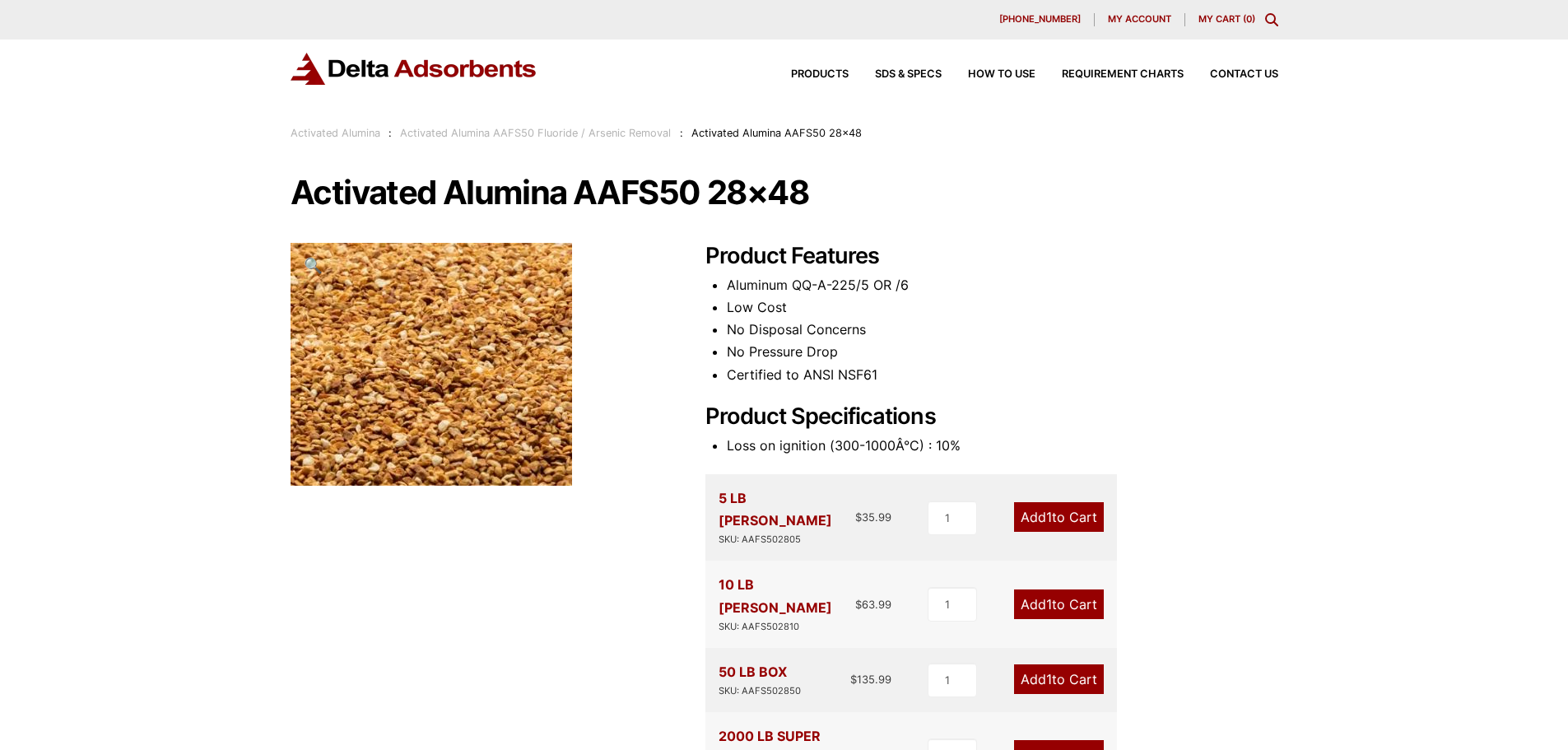
click at [354, 131] on link "Activated Alumina" at bounding box center [335, 132] width 90 height 13
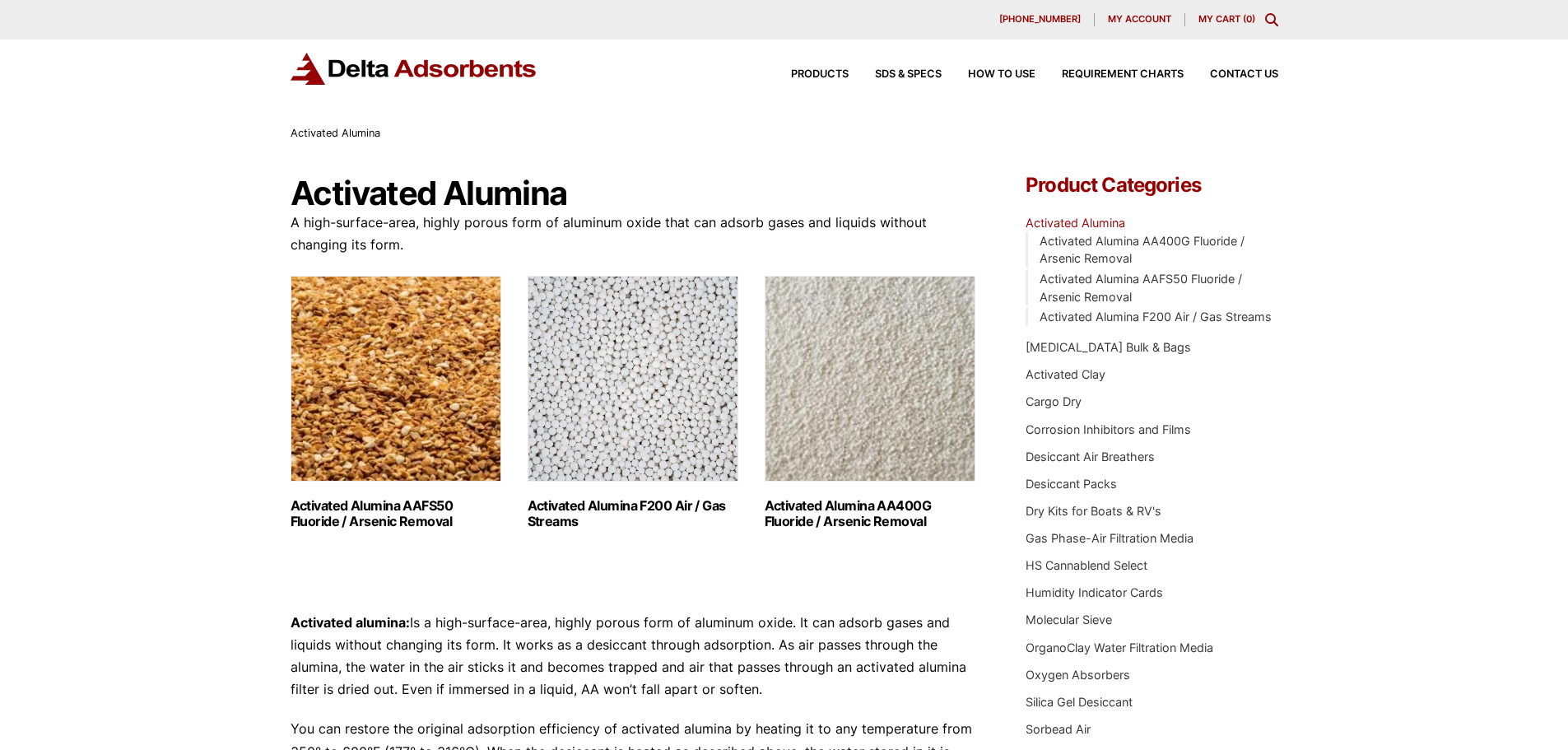
click at [652, 364] on img "Visit product category Activated Alumina F200 Air / Gas Streams" at bounding box center [633, 378] width 210 height 205
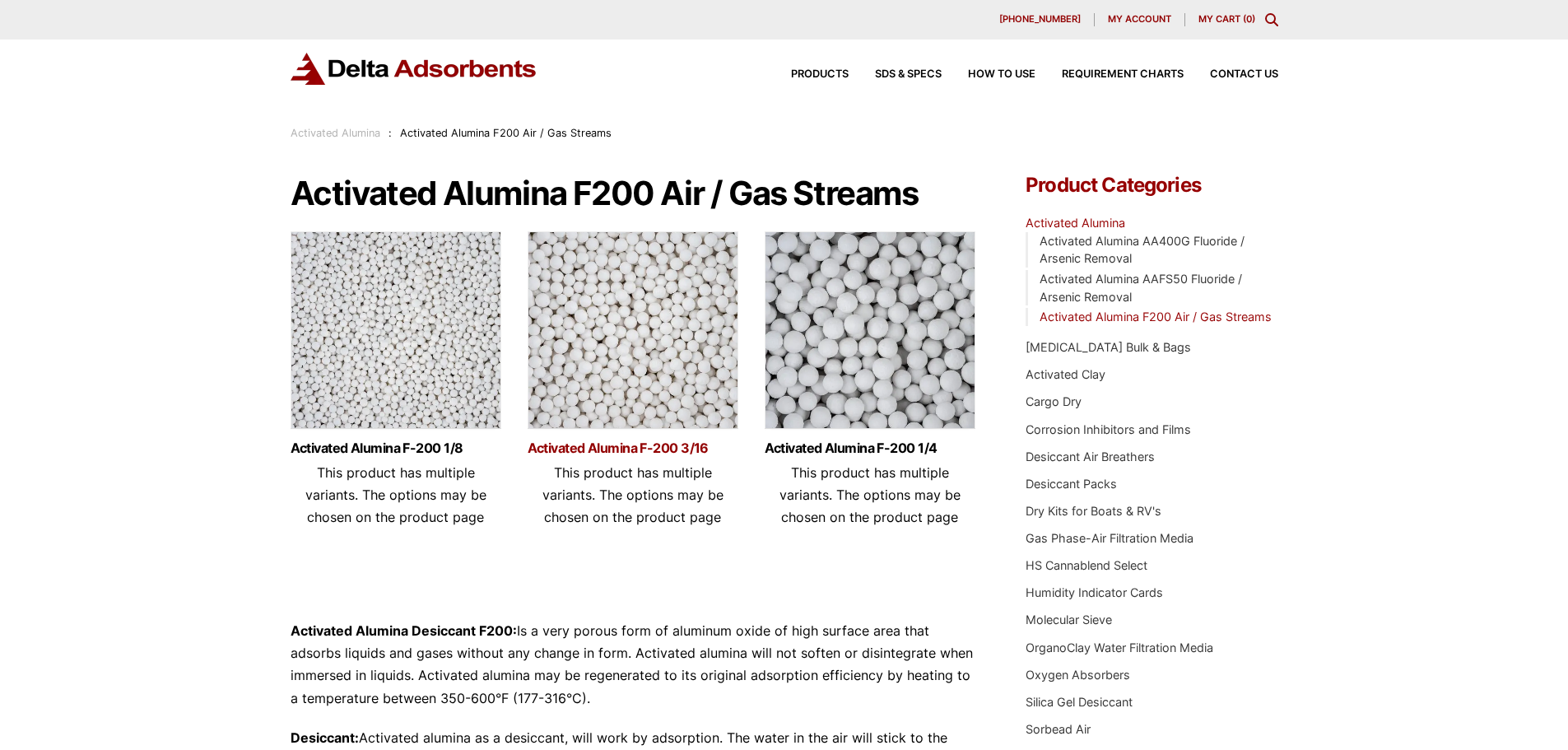
click at [637, 445] on link "Activated Alumina F-200 3/16" at bounding box center [633, 448] width 210 height 14
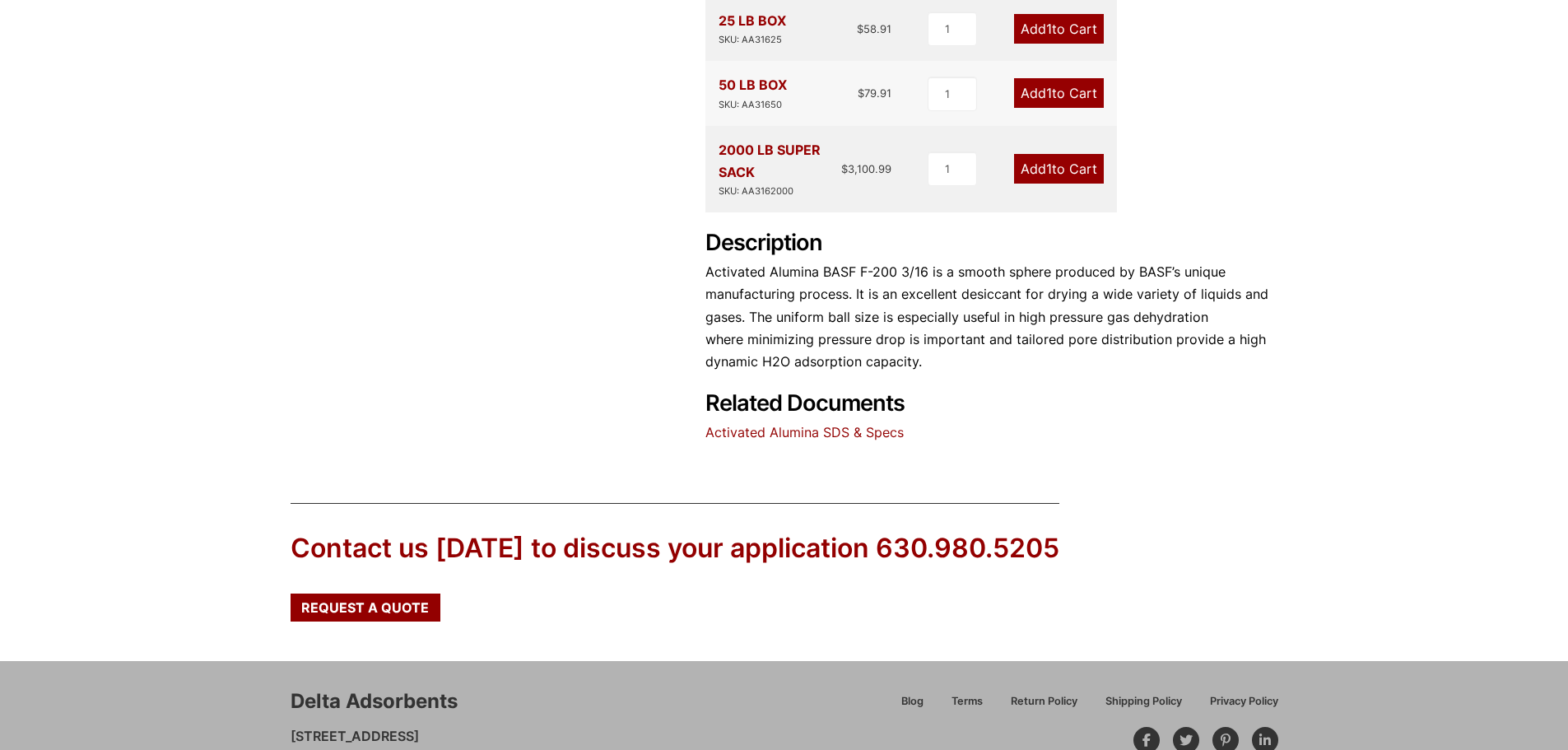
scroll to position [741, 0]
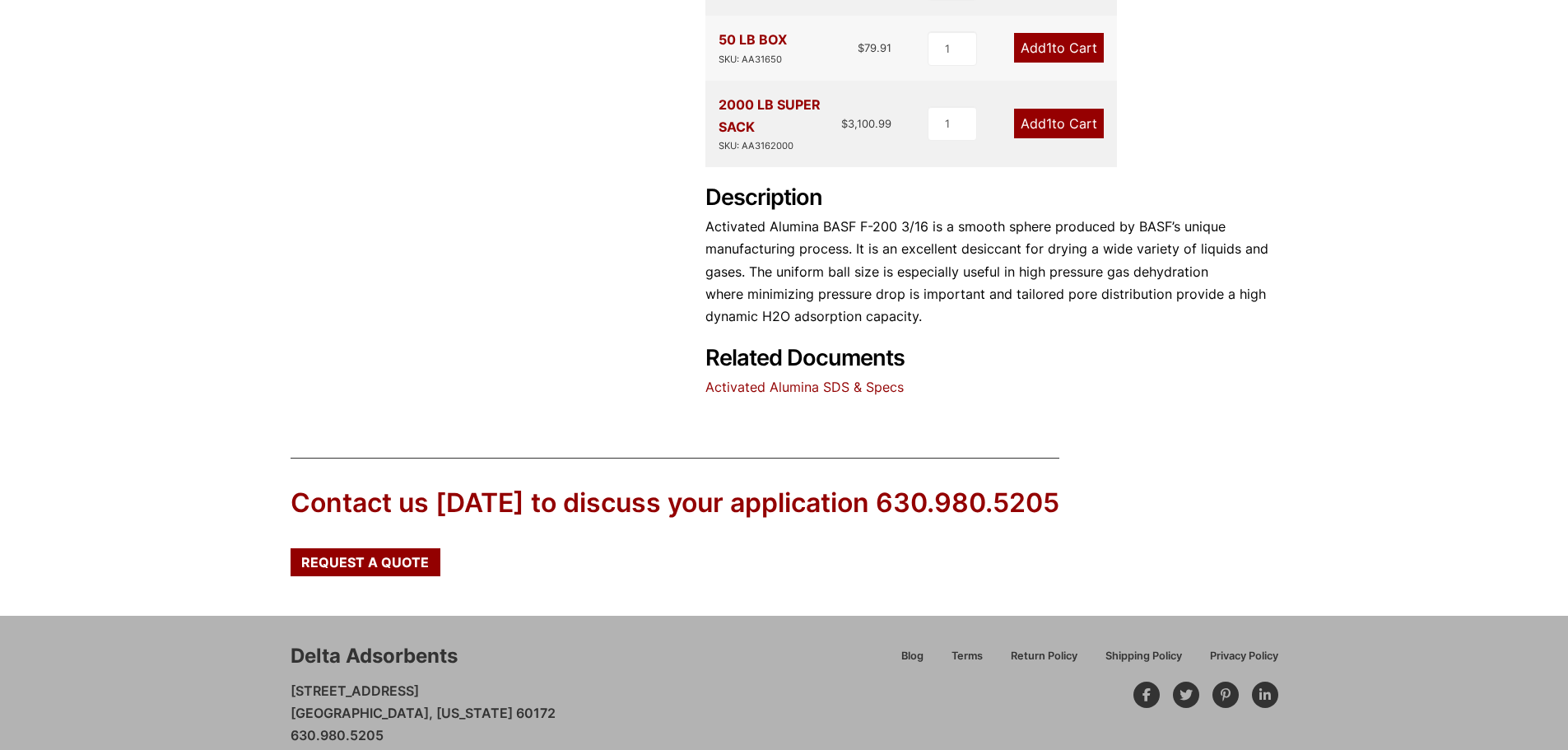
click at [843, 378] on link "Activated Alumina SDS & Specs" at bounding box center [804, 386] width 199 height 16
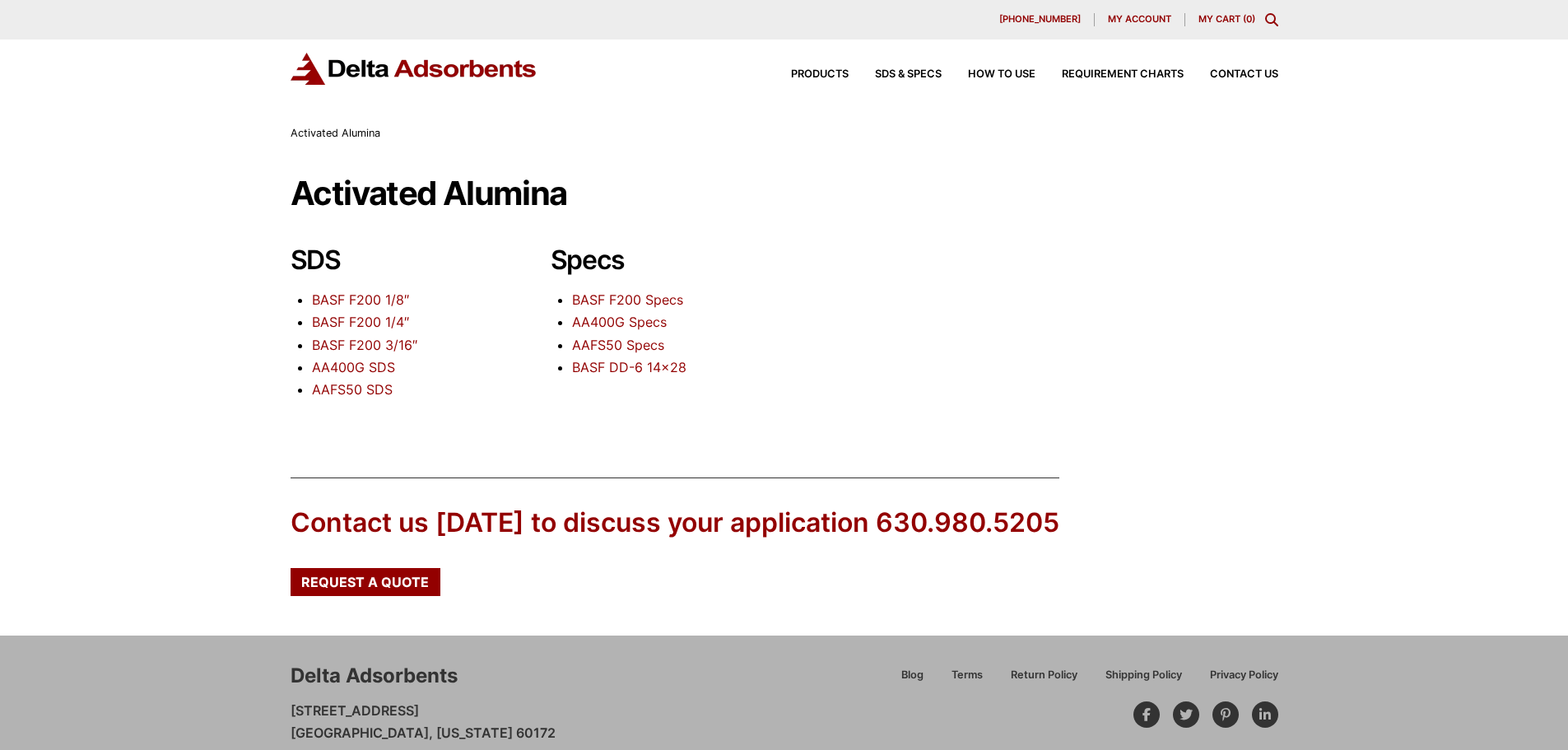
click at [348, 324] on link "BASF F200 1/4″" at bounding box center [361, 322] width 97 height 16
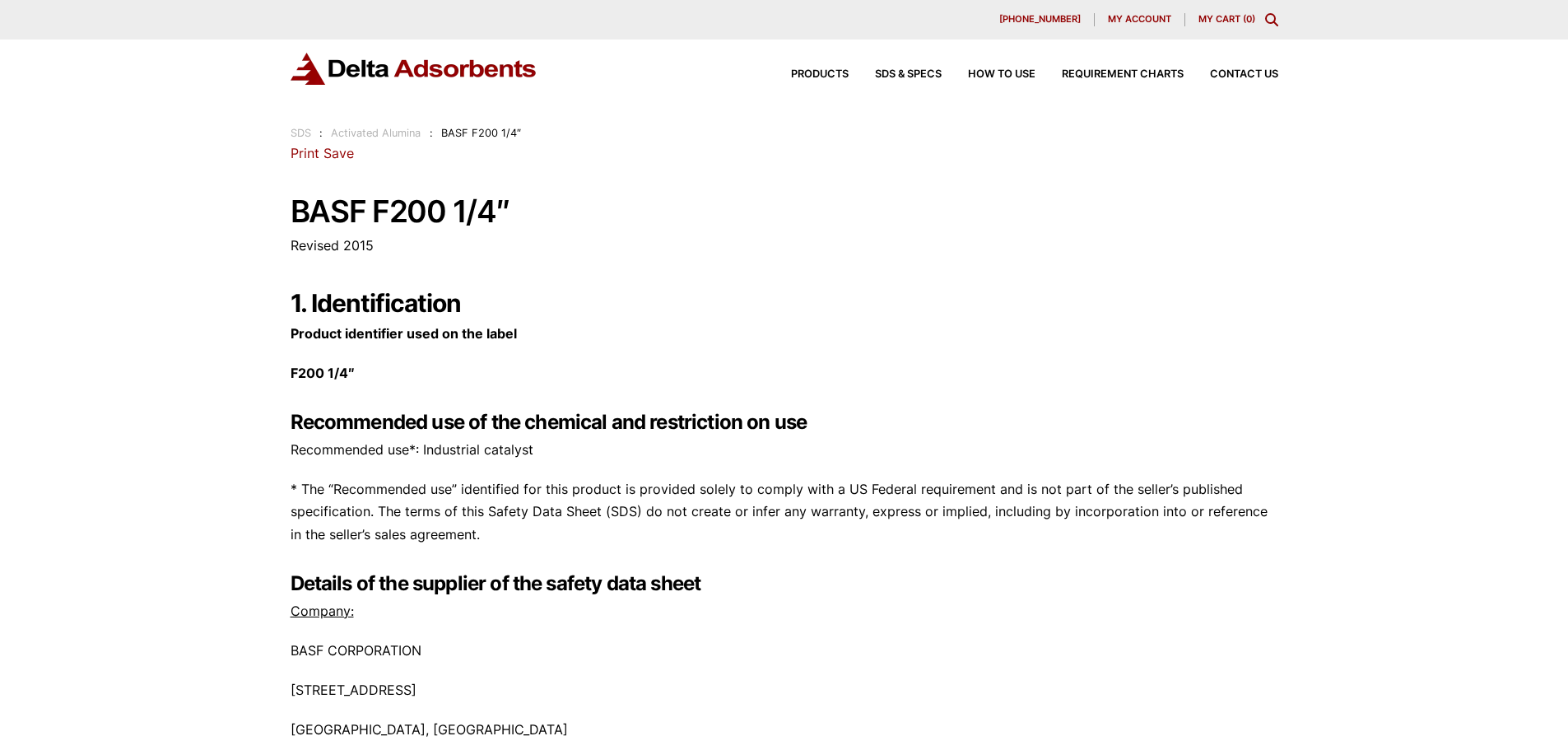
click at [326, 151] on link "Save" at bounding box center [339, 153] width 31 height 16
